Goal: Entertainment & Leisure: Consume media (video, audio)

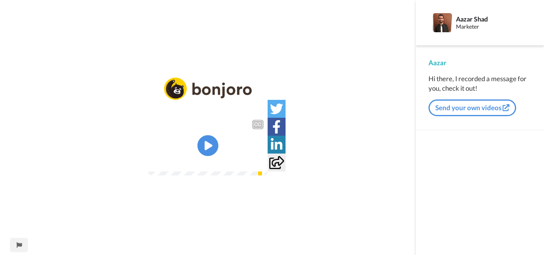
click at [207, 148] on icon "Play/Pause" at bounding box center [207, 146] width 21 height 38
click at [186, 147] on video at bounding box center [207, 146] width 119 height 60
click at [217, 144] on icon at bounding box center [207, 145] width 21 height 21
click at [227, 128] on video at bounding box center [207, 146] width 119 height 60
click at [211, 135] on icon "Play/Pause" at bounding box center [207, 146] width 21 height 38
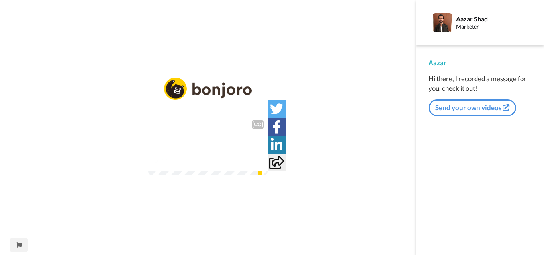
click at [210, 136] on icon at bounding box center [207, 145] width 21 height 21
click at [210, 144] on icon "Play/Pause" at bounding box center [207, 146] width 21 height 38
click at [155, 152] on video at bounding box center [207, 146] width 119 height 60
click at [205, 139] on icon at bounding box center [207, 145] width 21 height 21
click at [187, 142] on video at bounding box center [207, 146] width 119 height 60
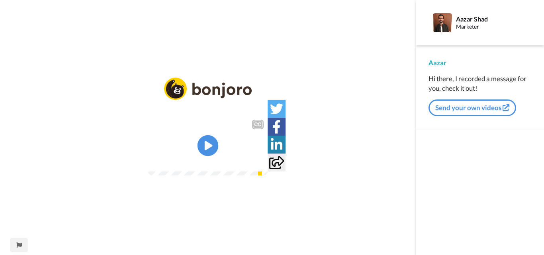
click at [200, 146] on icon at bounding box center [207, 145] width 21 height 21
click at [148, 149] on video at bounding box center [207, 146] width 119 height 60
click at [207, 140] on icon at bounding box center [207, 145] width 21 height 21
click at [209, 142] on icon at bounding box center [207, 145] width 21 height 21
